Goal: Transaction & Acquisition: Download file/media

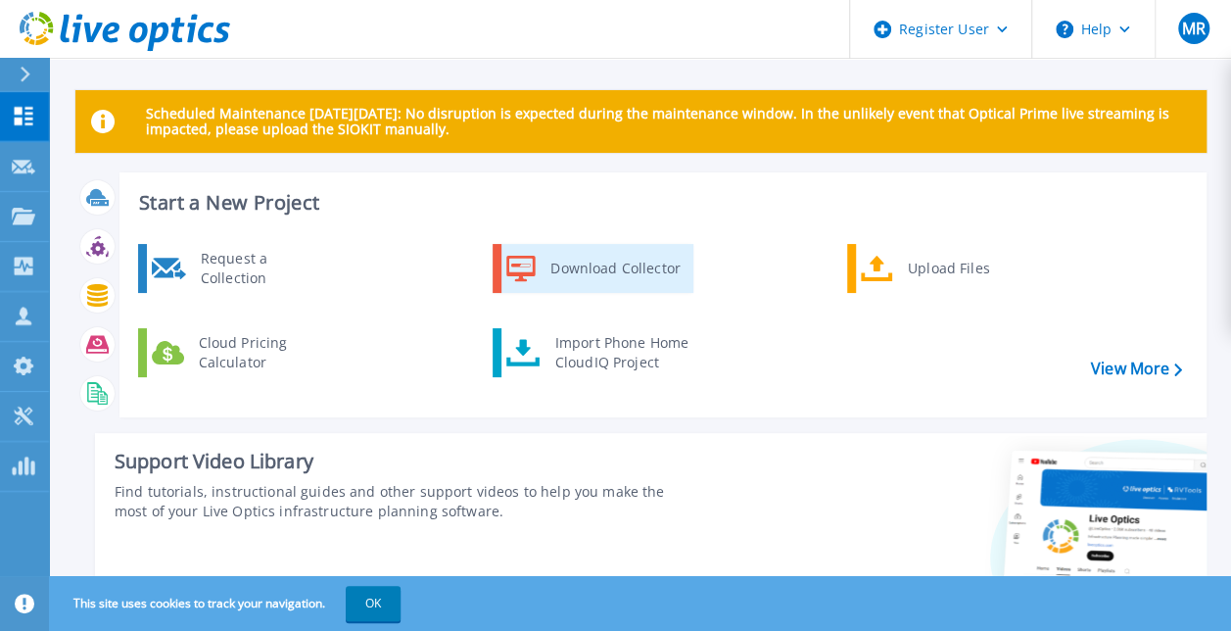
click at [538, 268] on link "Download Collector" at bounding box center [592, 268] width 201 height 49
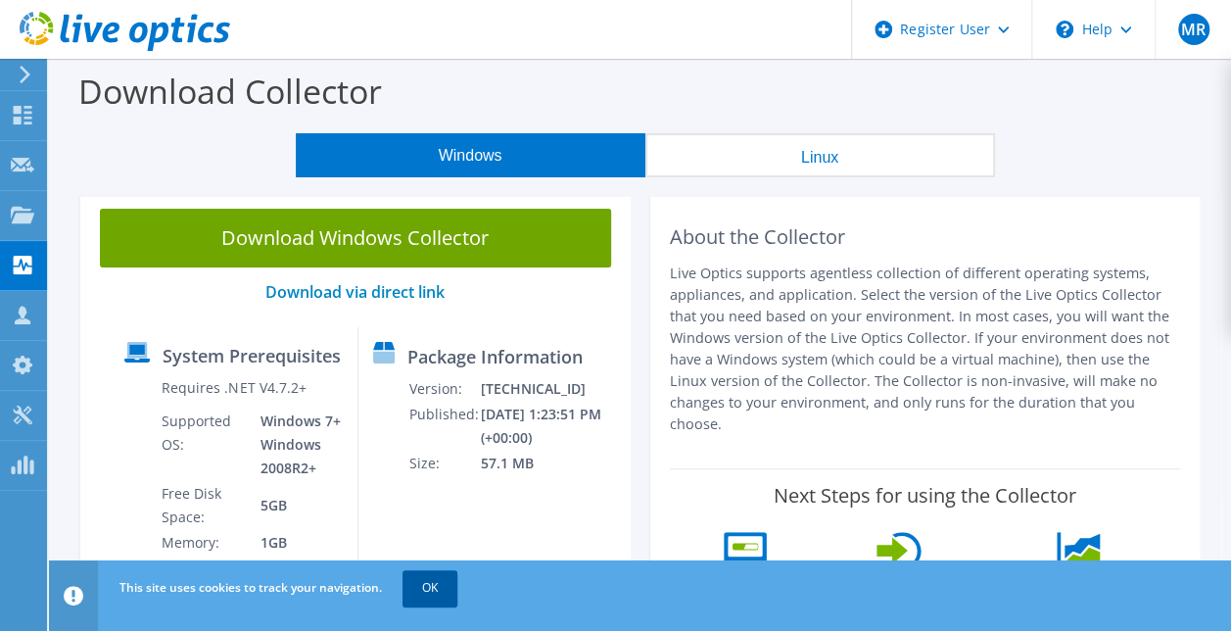
click at [439, 580] on link "OK" at bounding box center [429, 587] width 55 height 35
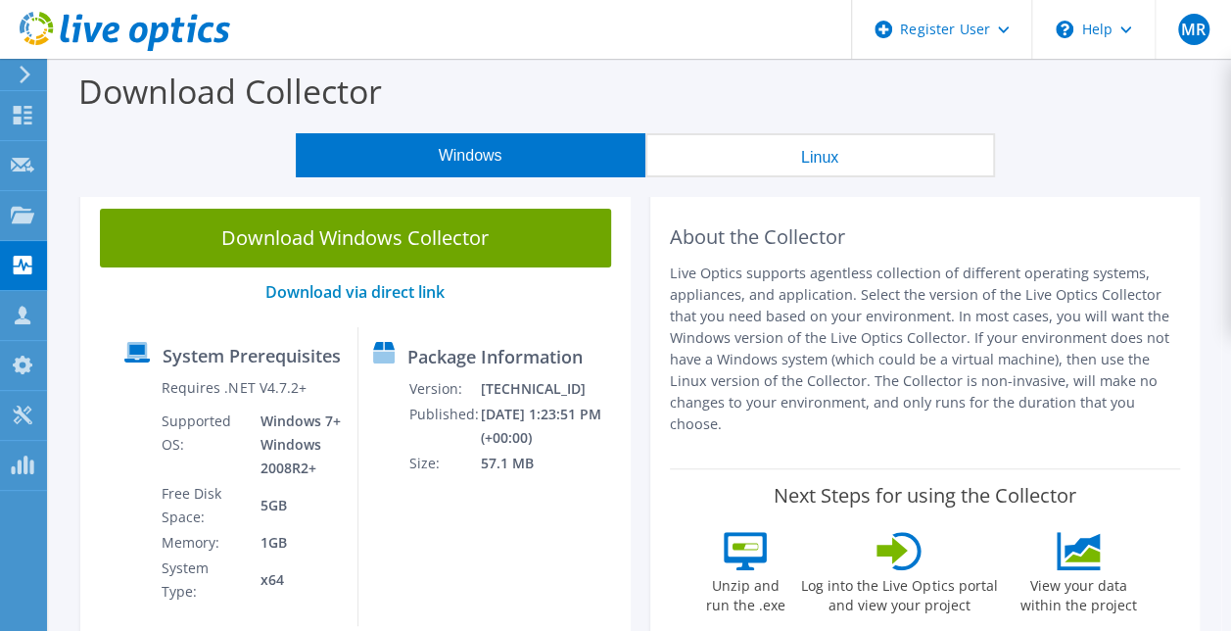
click at [772, 154] on button "Linux" at bounding box center [820, 155] width 350 height 44
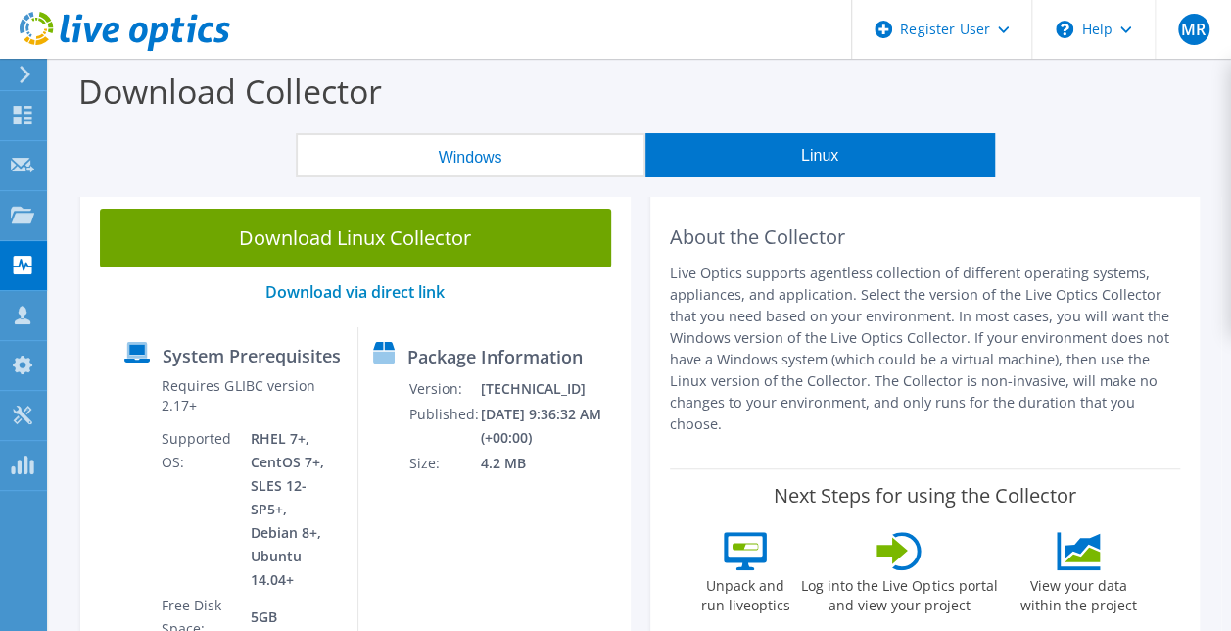
click at [514, 159] on button "Windows" at bounding box center [471, 155] width 350 height 44
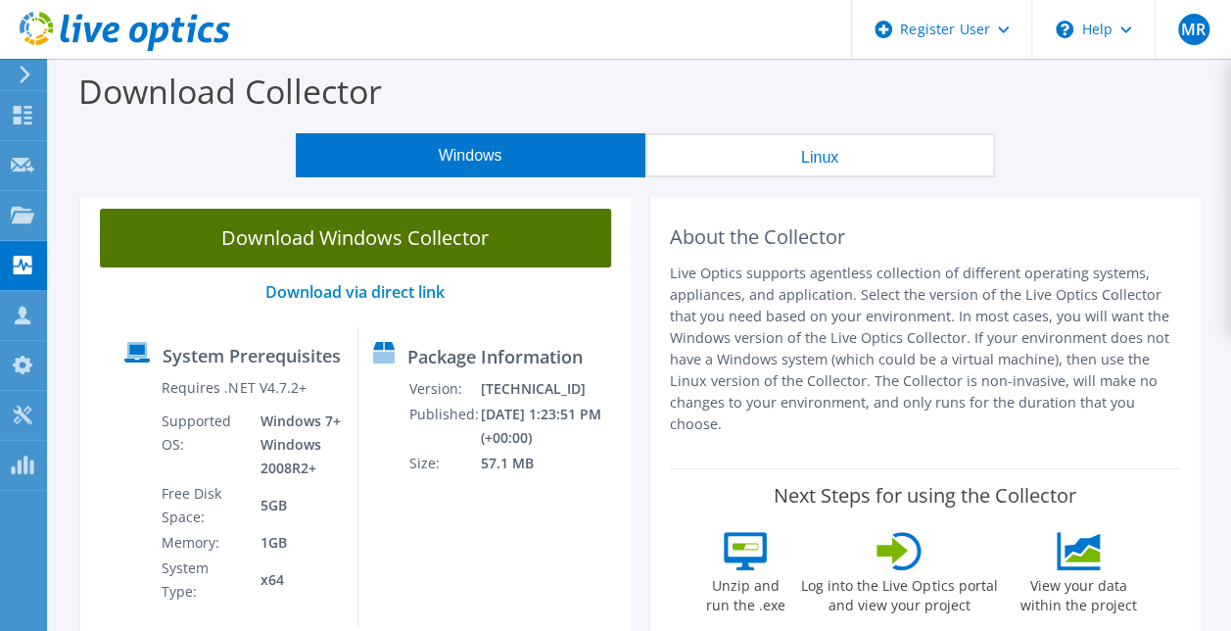
click at [474, 249] on link "Download Windows Collector" at bounding box center [355, 238] width 511 height 59
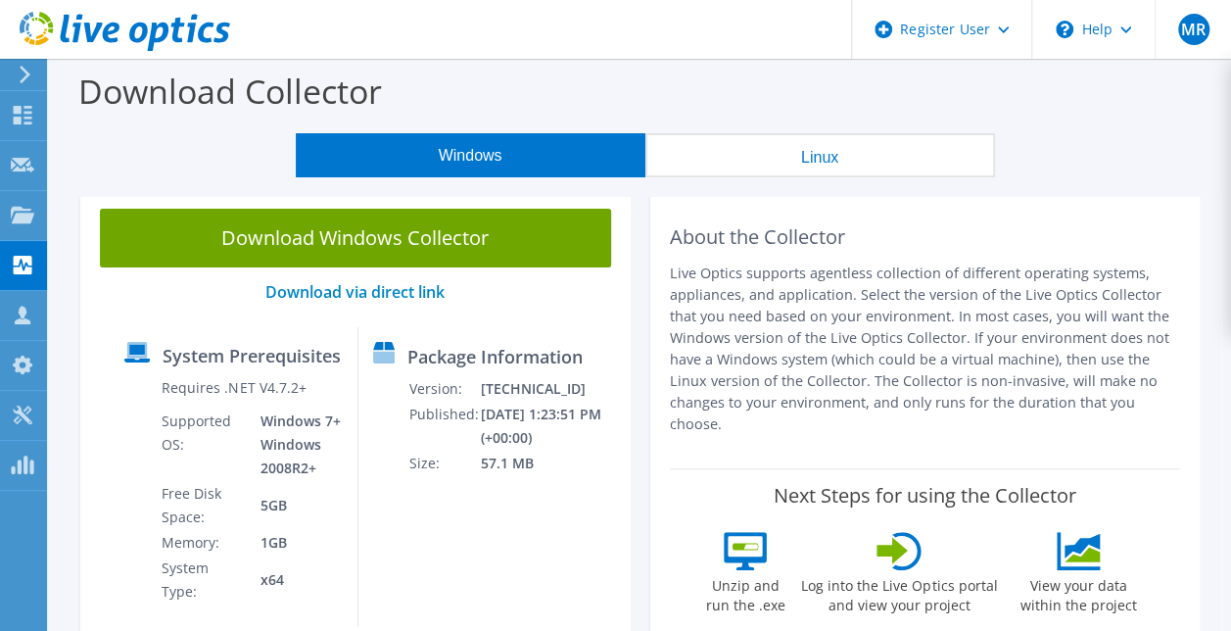
click at [668, 521] on div "About the Collector Live Optics supports agentless collection of different oper…" at bounding box center [925, 424] width 550 height 470
